Goal: Task Accomplishment & Management: Manage account settings

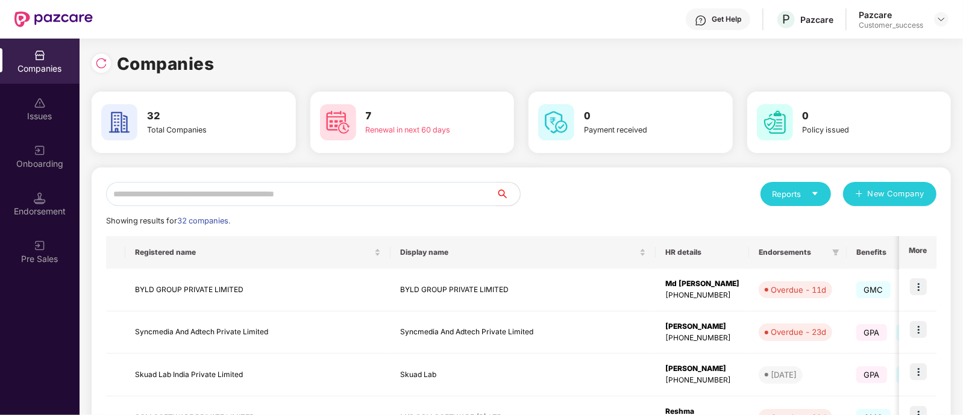
click at [343, 194] on input "text" at bounding box center [301, 194] width 390 height 24
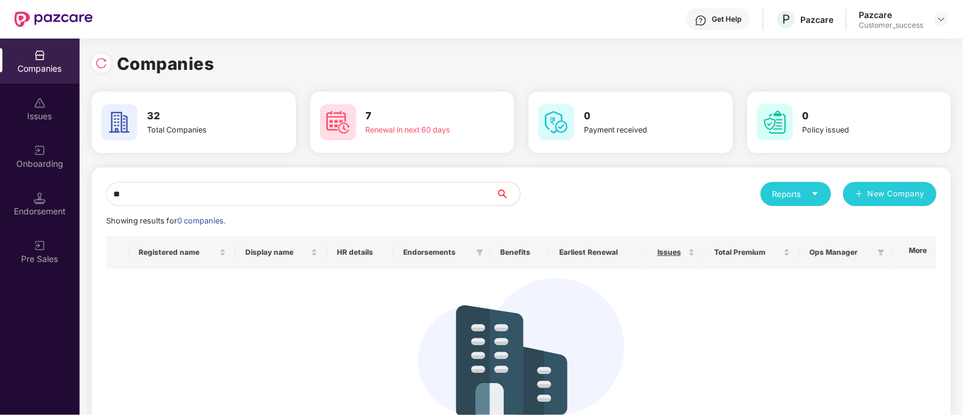
type input "*"
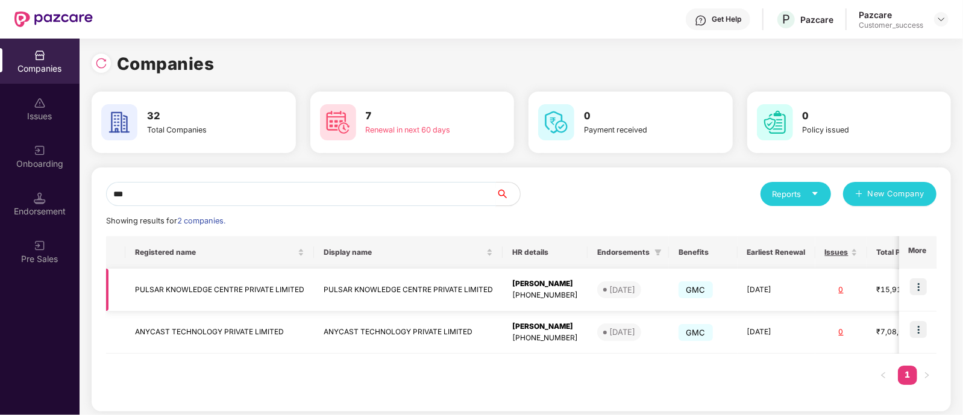
type input "***"
click at [922, 286] on img at bounding box center [918, 286] width 17 height 17
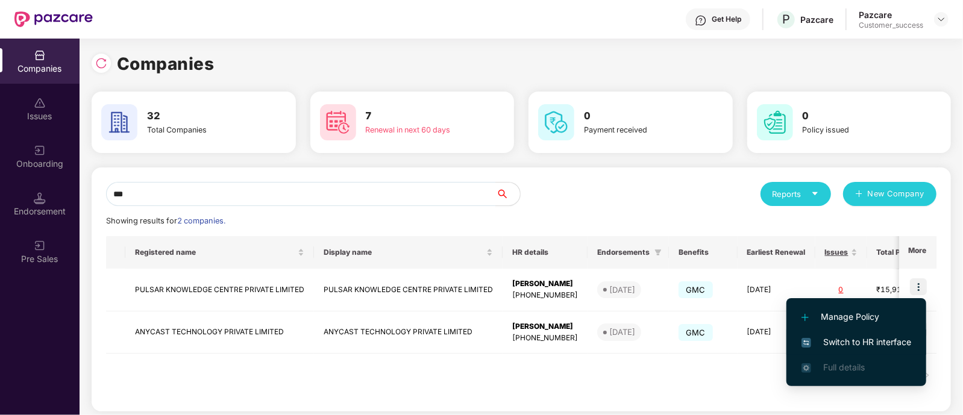
click at [824, 336] on span "Switch to HR interface" at bounding box center [856, 342] width 110 height 13
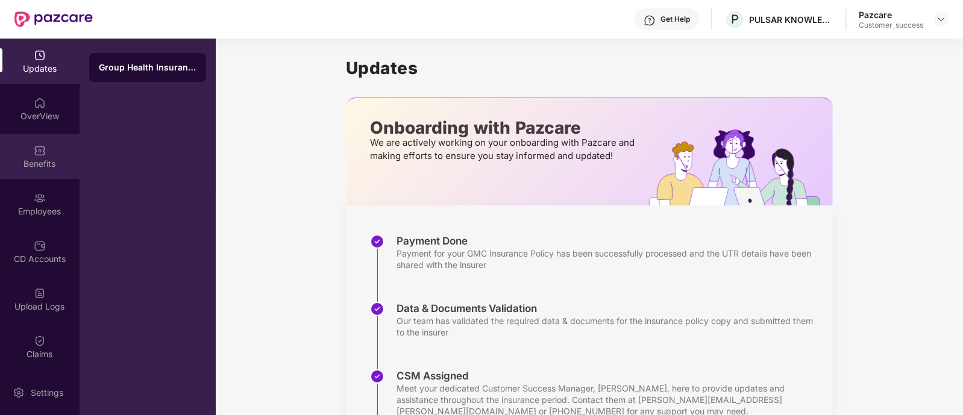
click at [45, 140] on div "Benefits" at bounding box center [40, 156] width 80 height 45
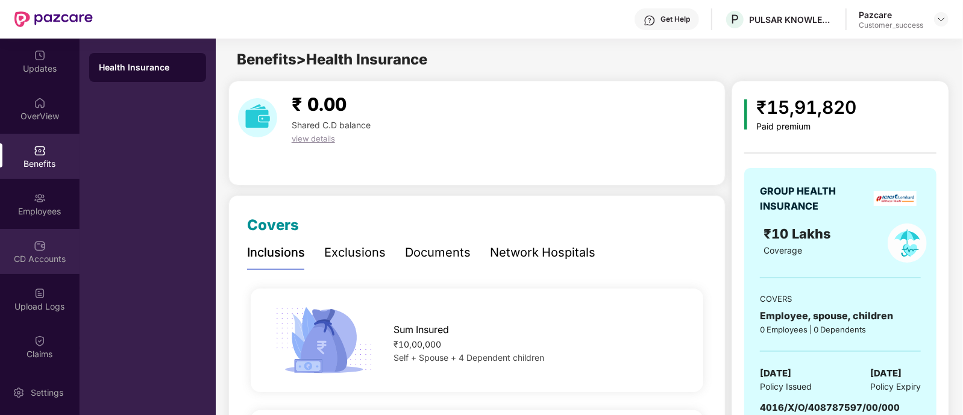
click at [36, 237] on div "CD Accounts" at bounding box center [40, 251] width 80 height 45
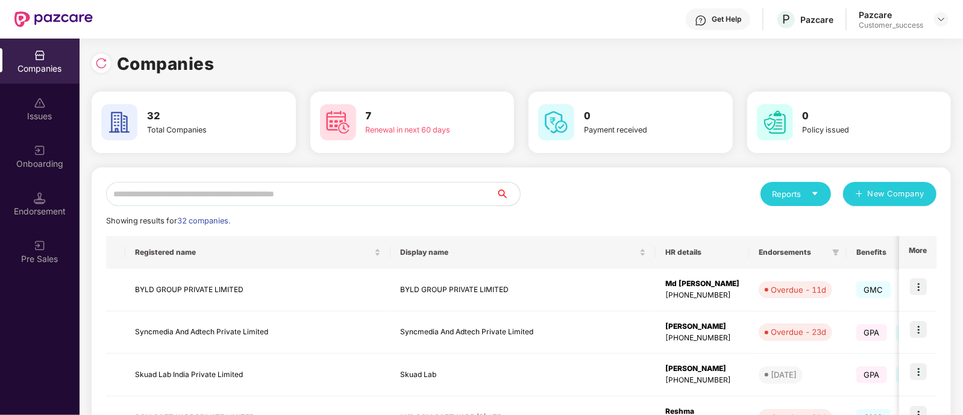
click at [275, 186] on input "text" at bounding box center [301, 194] width 390 height 24
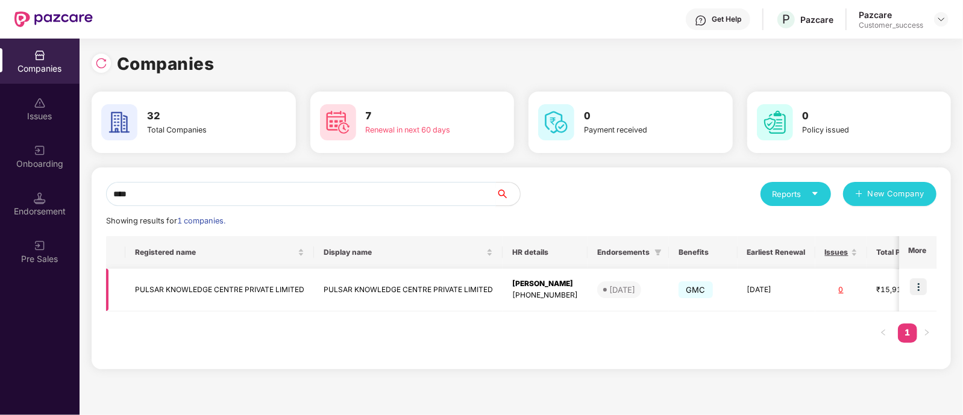
type input "****"
click at [368, 292] on td "PULSAR KNOWLEDGE CENTRE PRIVATE LIMITED" at bounding box center [408, 290] width 189 height 43
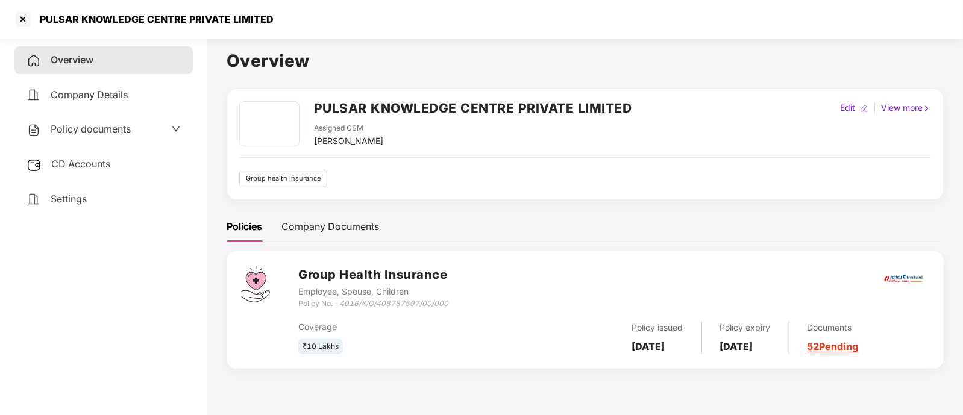
click at [858, 345] on link "52 Pending" at bounding box center [832, 346] width 51 height 12
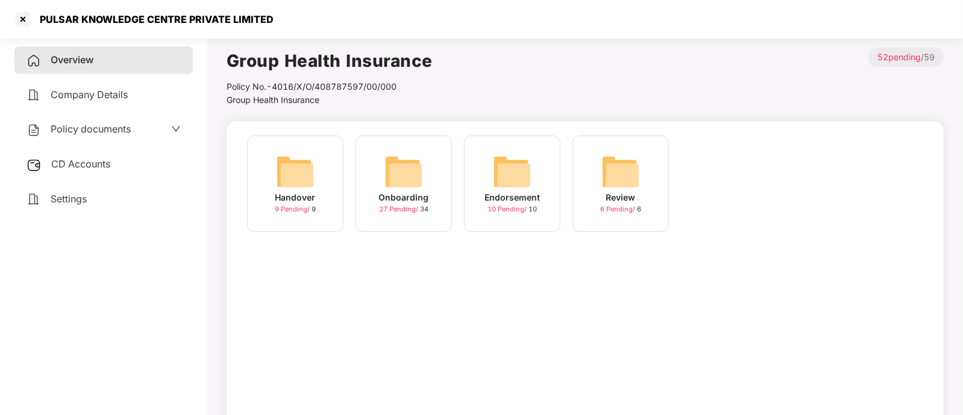
click at [408, 183] on img at bounding box center [403, 171] width 39 height 39
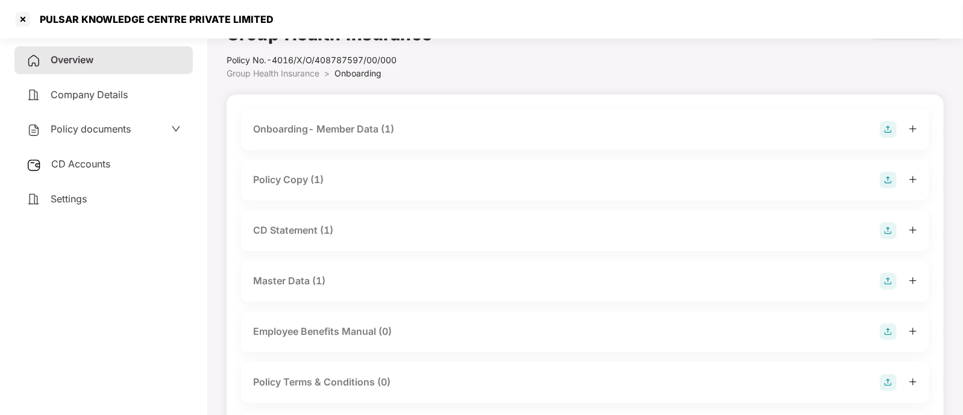
scroll to position [27, 0]
click at [429, 223] on div "CD Statement (1)" at bounding box center [585, 230] width 664 height 17
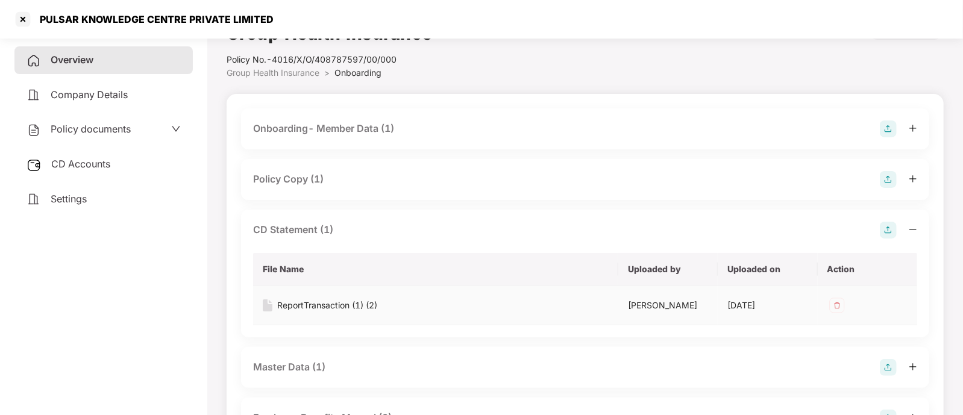
click at [374, 305] on div "ReportTransaction (1) (2)" at bounding box center [327, 305] width 100 height 13
